Goal: Complete application form

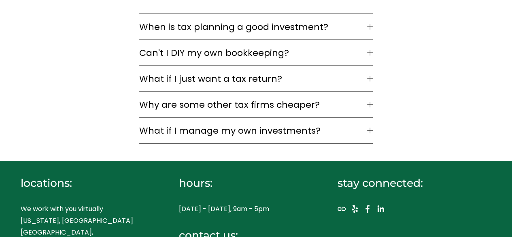
scroll to position [2189, 0]
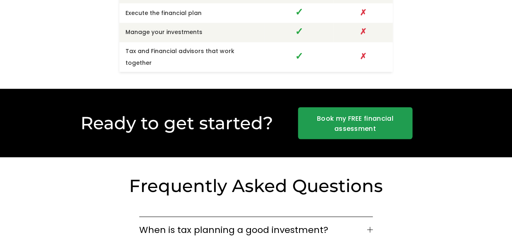
click at [355, 107] on link "Book my FREE financial assessment" at bounding box center [355, 123] width 115 height 32
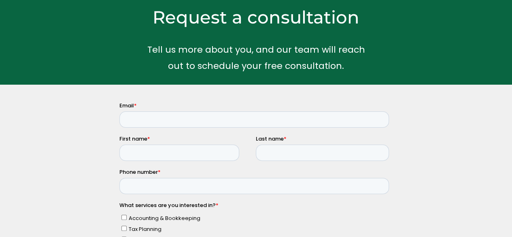
scroll to position [81, 0]
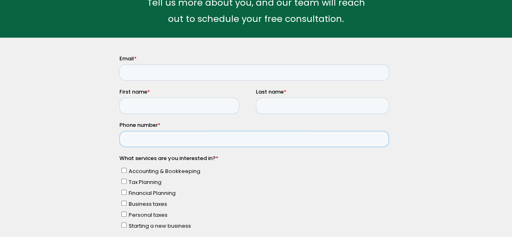
click at [178, 135] on input "Phone number *" at bounding box center [254, 139] width 270 height 16
type input "6197049399"
type input "[PERSON_NAME][EMAIL_ADDRESS][DOMAIN_NAME]"
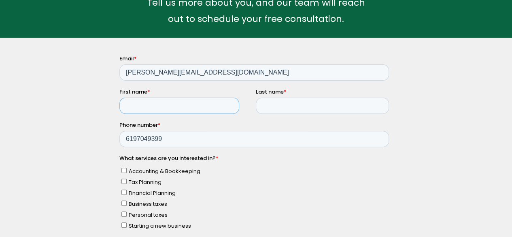
type input "[PERSON_NAME]"
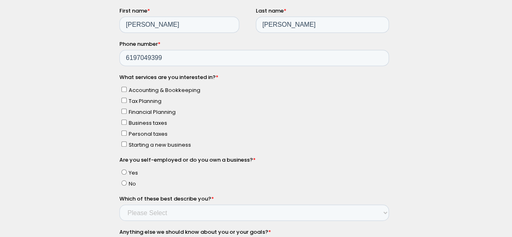
click at [122, 122] on input "Business taxes" at bounding box center [123, 121] width 5 height 5
checkbox input "true"
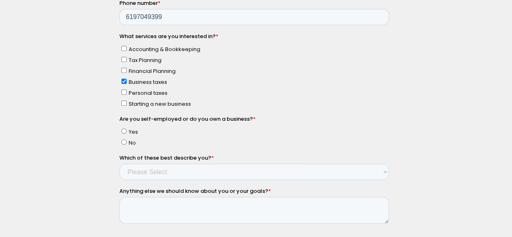
scroll to position [243, 0]
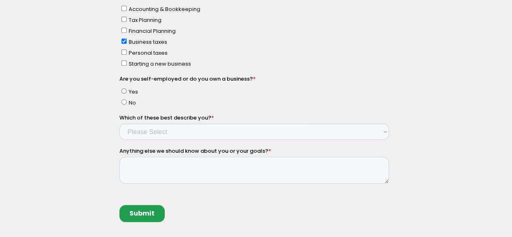
click at [129, 102] on span "No" at bounding box center [132, 103] width 7 height 8
click at [127, 102] on input "No" at bounding box center [123, 101] width 5 height 5
radio input "true"
click at [144, 164] on textarea "Anything else we should know about you or your goals? *" at bounding box center [254, 170] width 270 height 27
paste textarea "Hello, I'm reaching out because I believe we can provide significant value to y…"
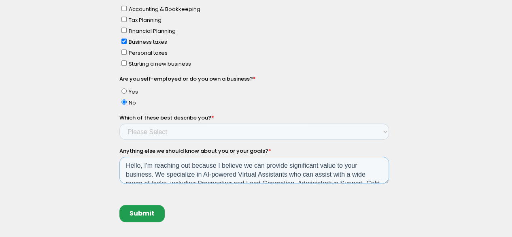
scroll to position [22, 0]
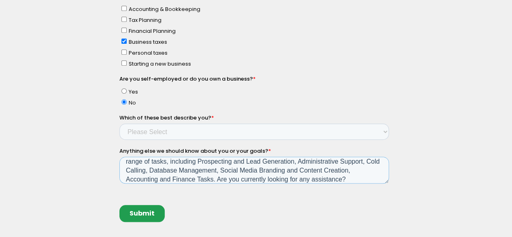
type textarea "Hello, I'm reaching out because I believe we can provide significant value to y…"
click at [143, 127] on select "Please Select Income < $100k Income between $100k-$250k Income between $250k-$5…" at bounding box center [254, 131] width 270 height 16
select select "Income < $100k"
click at [119, 140] on select "Please Select Income < $100k Income between $100k-$250k Income between $250k-$5…" at bounding box center [254, 131] width 270 height 16
click at [141, 210] on input "Submit" at bounding box center [141, 213] width 45 height 17
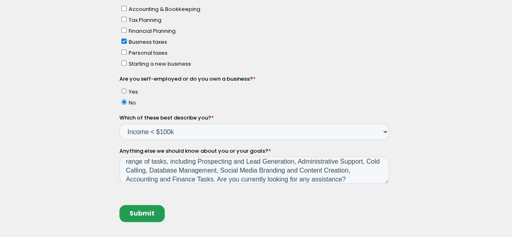
click at [145, 211] on input "Submit" at bounding box center [141, 213] width 45 height 17
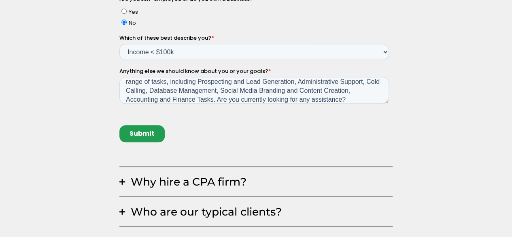
scroll to position [324, 0]
